Goal: Transaction & Acquisition: Purchase product/service

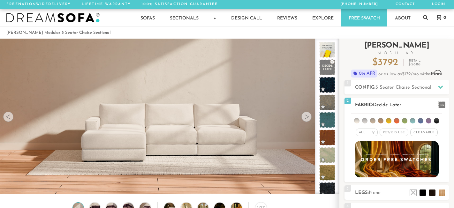
scroll to position [62, 0]
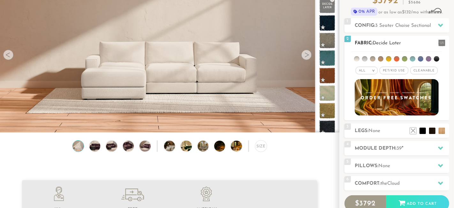
click at [385, 70] on span "Pet/Kid Use x" at bounding box center [394, 71] width 29 height 8
click at [423, 68] on span "Cleanable x" at bounding box center [426, 71] width 27 height 8
click at [375, 59] on li at bounding box center [372, 58] width 5 height 5
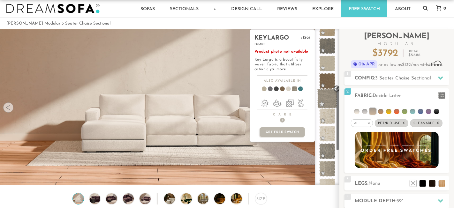
scroll to position [136, 0]
click at [325, 97] on span at bounding box center [328, 98] width 20 height 20
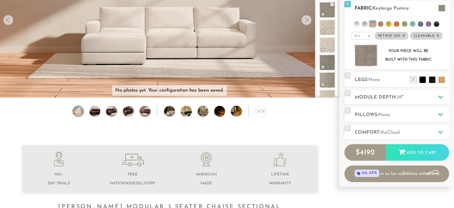
scroll to position [97, 0]
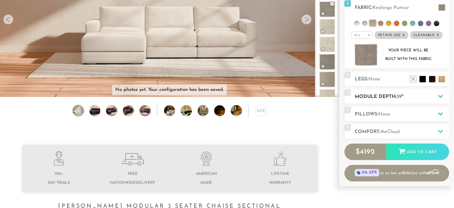
click at [430, 99] on h2 "Module Depth: 39 "" at bounding box center [402, 96] width 94 height 7
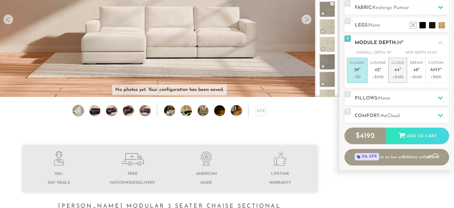
click at [393, 72] on p "Cloud 44 "" at bounding box center [398, 68] width 13 height 14
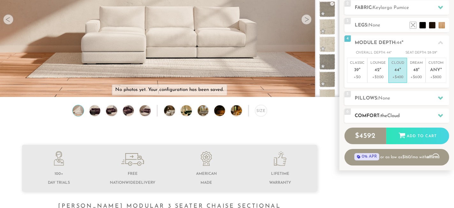
click at [426, 111] on div "6 Comfort: the Cloud soft" at bounding box center [397, 116] width 105 height 14
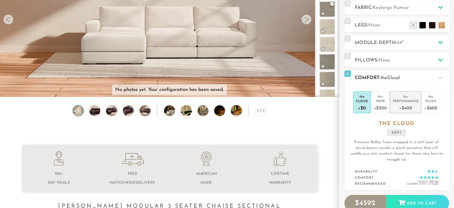
click at [411, 99] on div "Performance" at bounding box center [406, 101] width 26 height 4
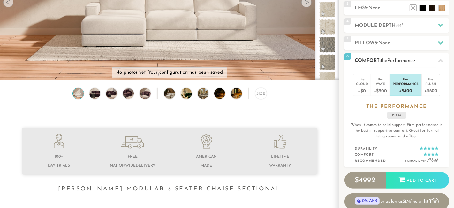
scroll to position [118, 0]
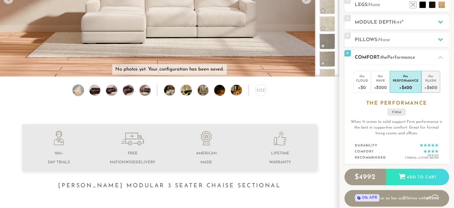
click at [433, 83] on div "+$600" at bounding box center [431, 87] width 13 height 9
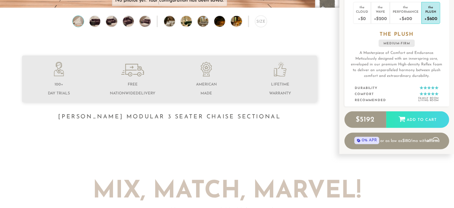
scroll to position [188, 0]
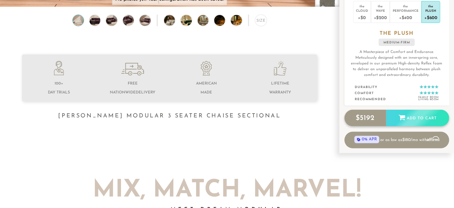
click at [415, 117] on div "Add to Cart" at bounding box center [418, 118] width 63 height 17
